Goal: Navigation & Orientation: Find specific page/section

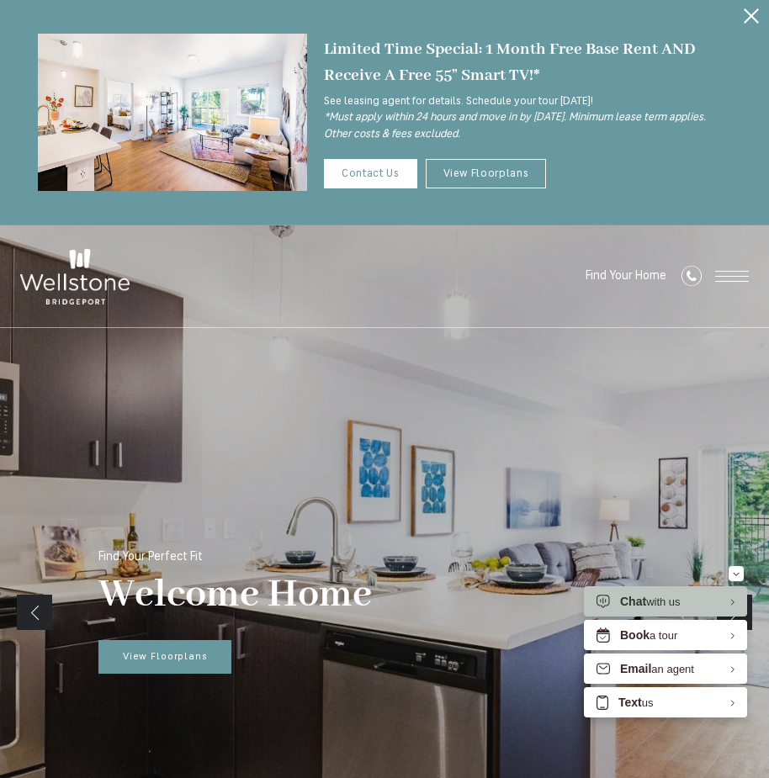
scroll to position [252, 0]
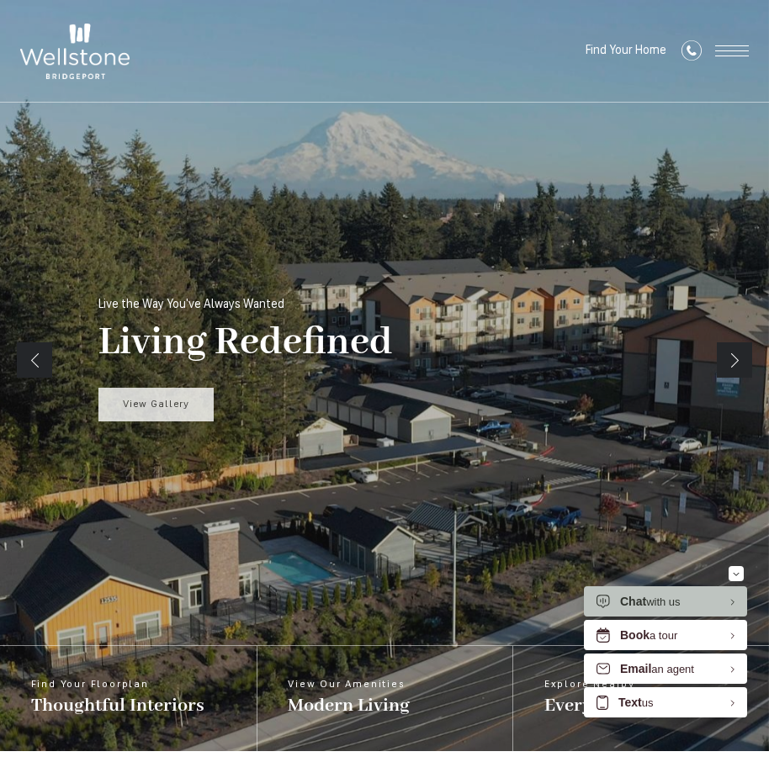
click at [195, 399] on link "View Gallery" at bounding box center [155, 405] width 115 height 34
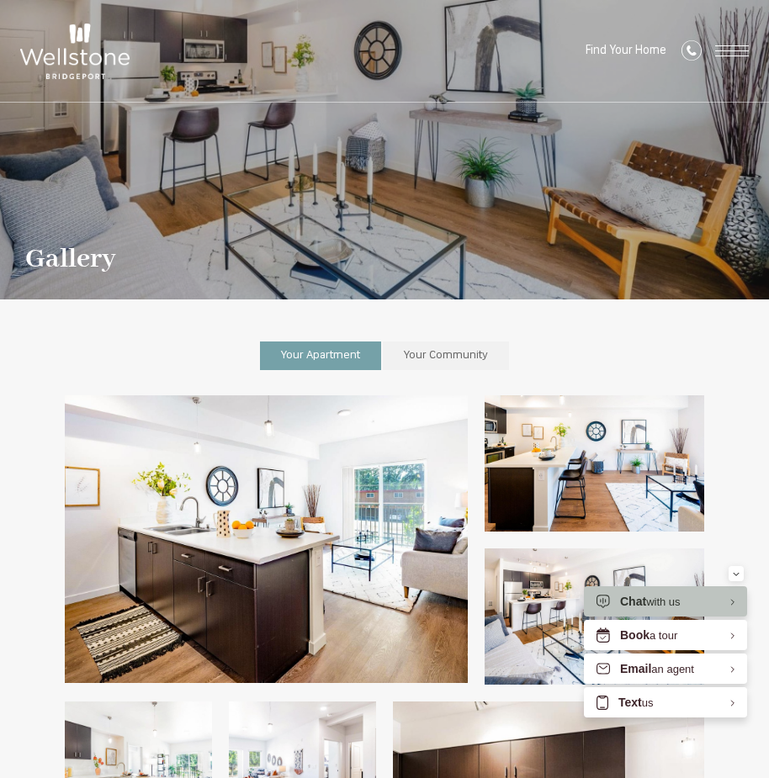
click at [306, 356] on span "Your Apartment" at bounding box center [320, 355] width 79 height 11
click at [625, 39] on div "Find Your Home" at bounding box center [660, 51] width 175 height 102
click at [625, 47] on span "Find Your Home" at bounding box center [625, 51] width 81 height 13
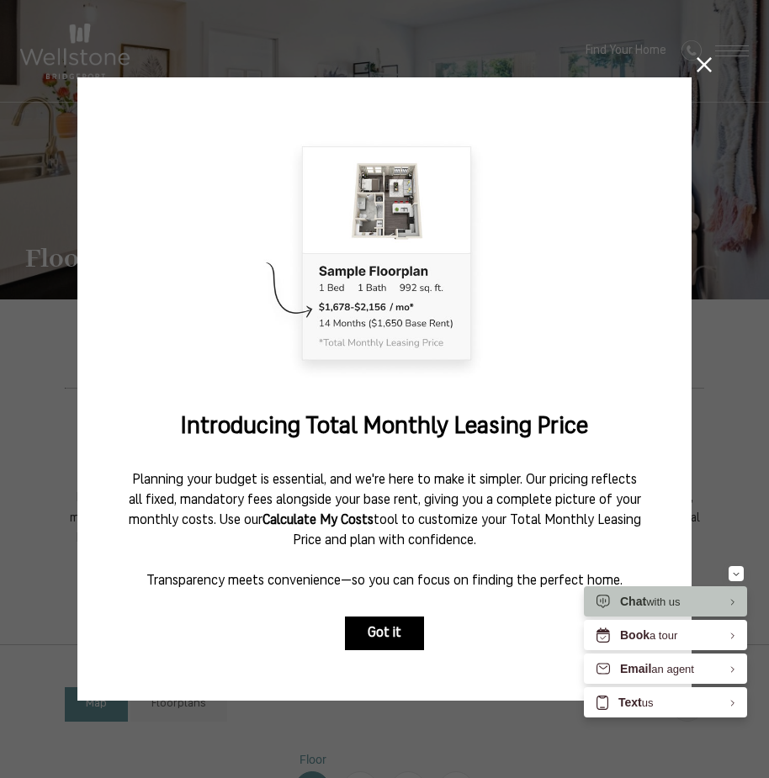
click at [384, 625] on button "Got it" at bounding box center [384, 633] width 79 height 34
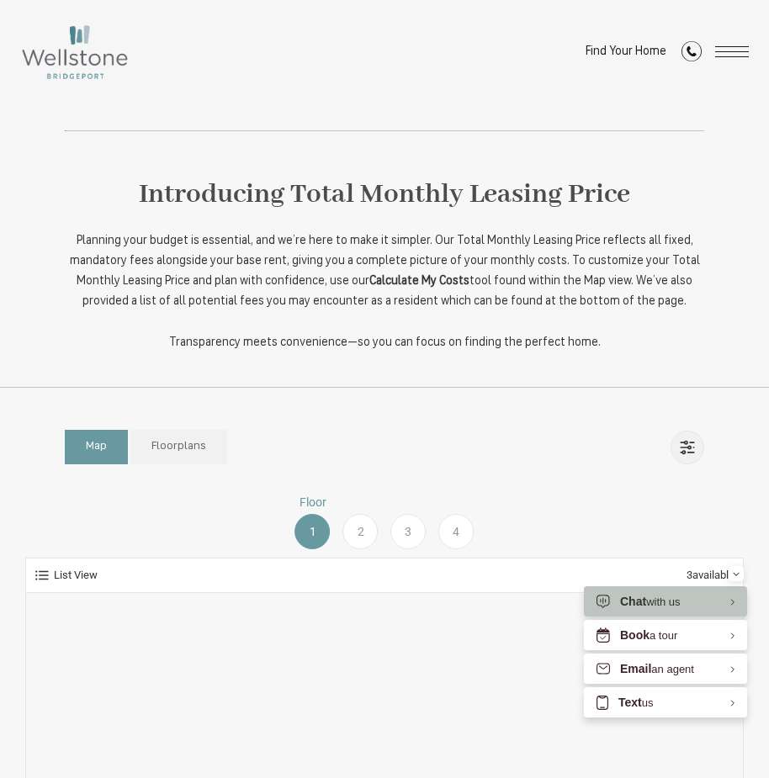
scroll to position [589, 0]
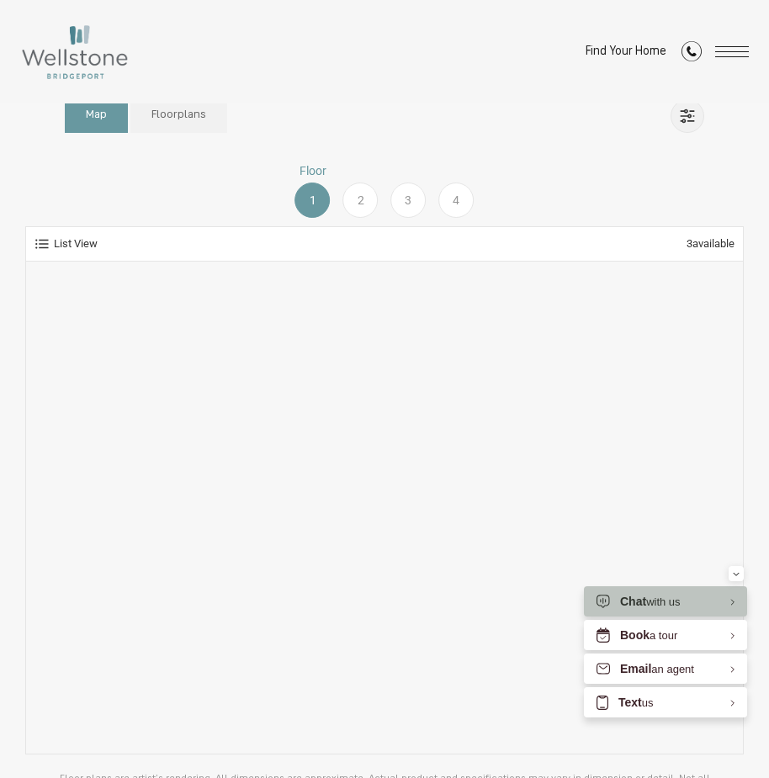
click at [367, 200] on div "2" at bounding box center [360, 199] width 35 height 35
click at [324, 193] on div "1" at bounding box center [312, 199] width 35 height 35
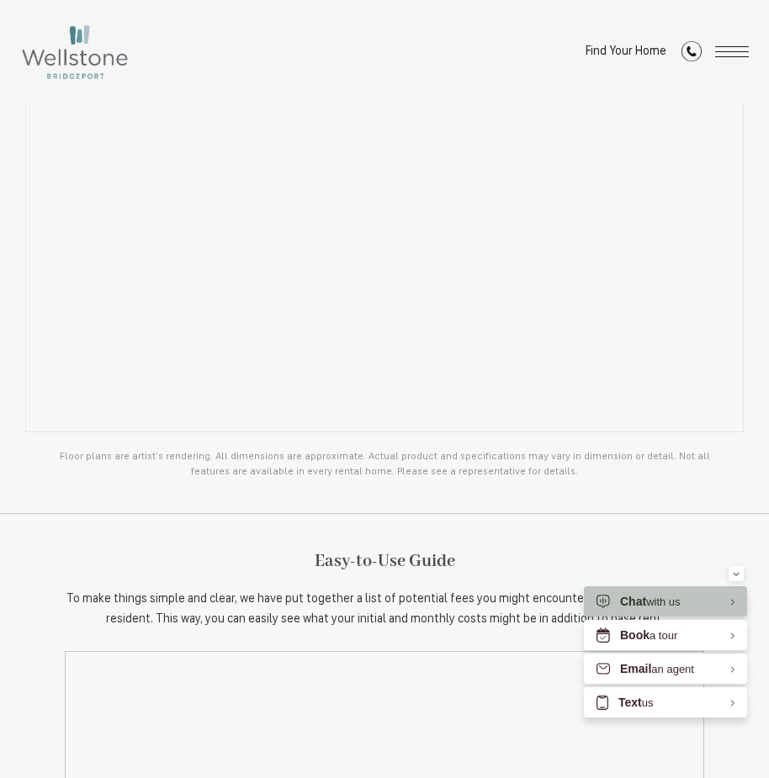
scroll to position [673, 0]
